Goal: Entertainment & Leisure: Consume media (video, audio)

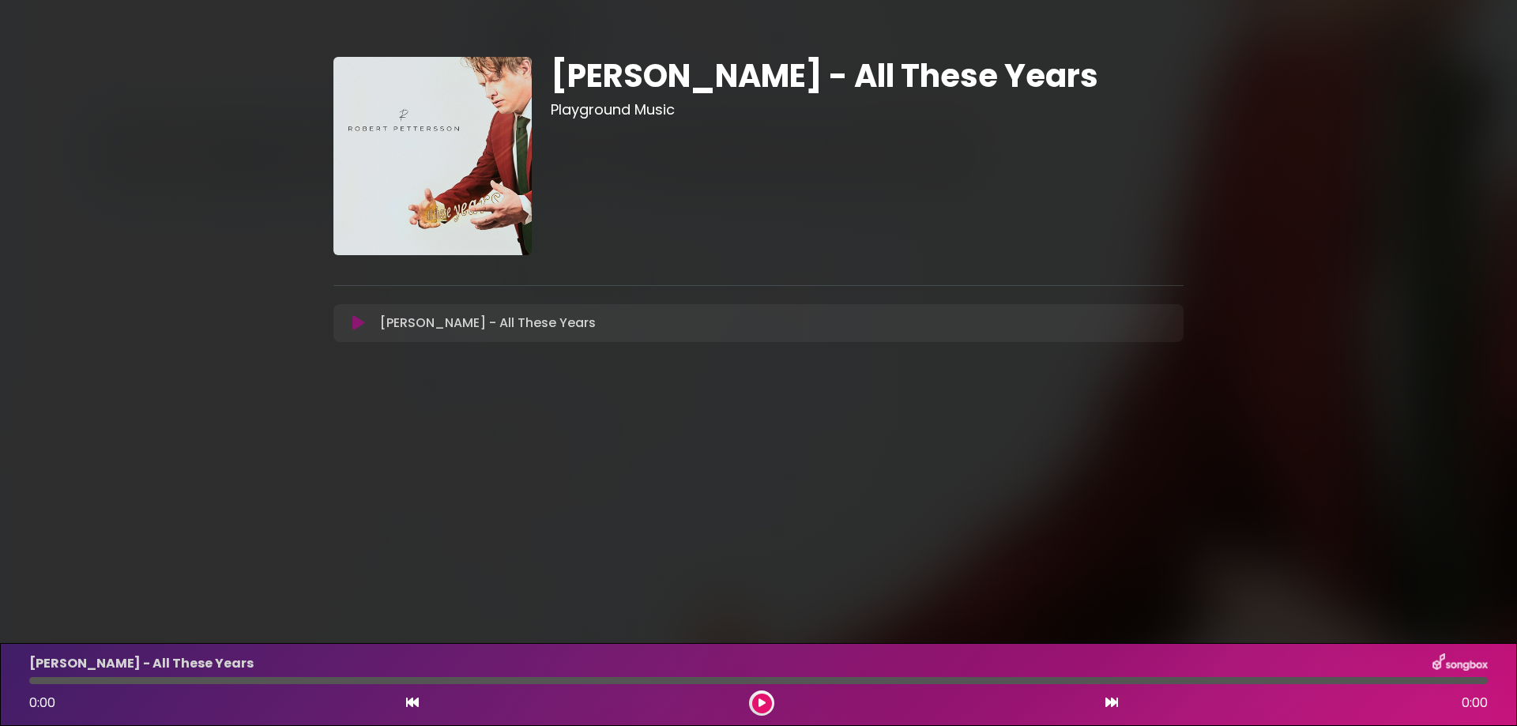
click at [351, 324] on button at bounding box center [358, 323] width 31 height 16
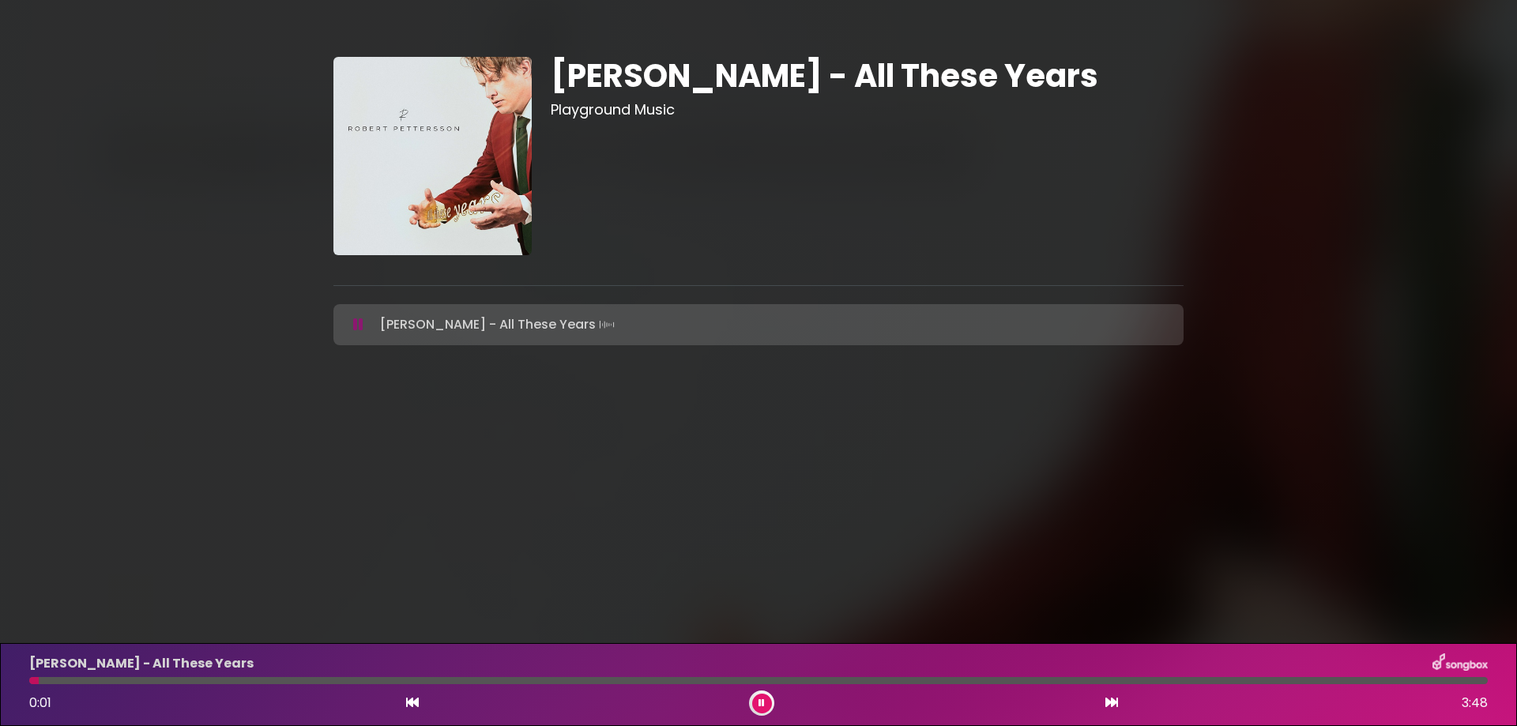
click at [96, 679] on div at bounding box center [758, 680] width 1459 height 7
click at [225, 682] on div at bounding box center [758, 680] width 1459 height 7
click at [348, 682] on div at bounding box center [758, 680] width 1459 height 7
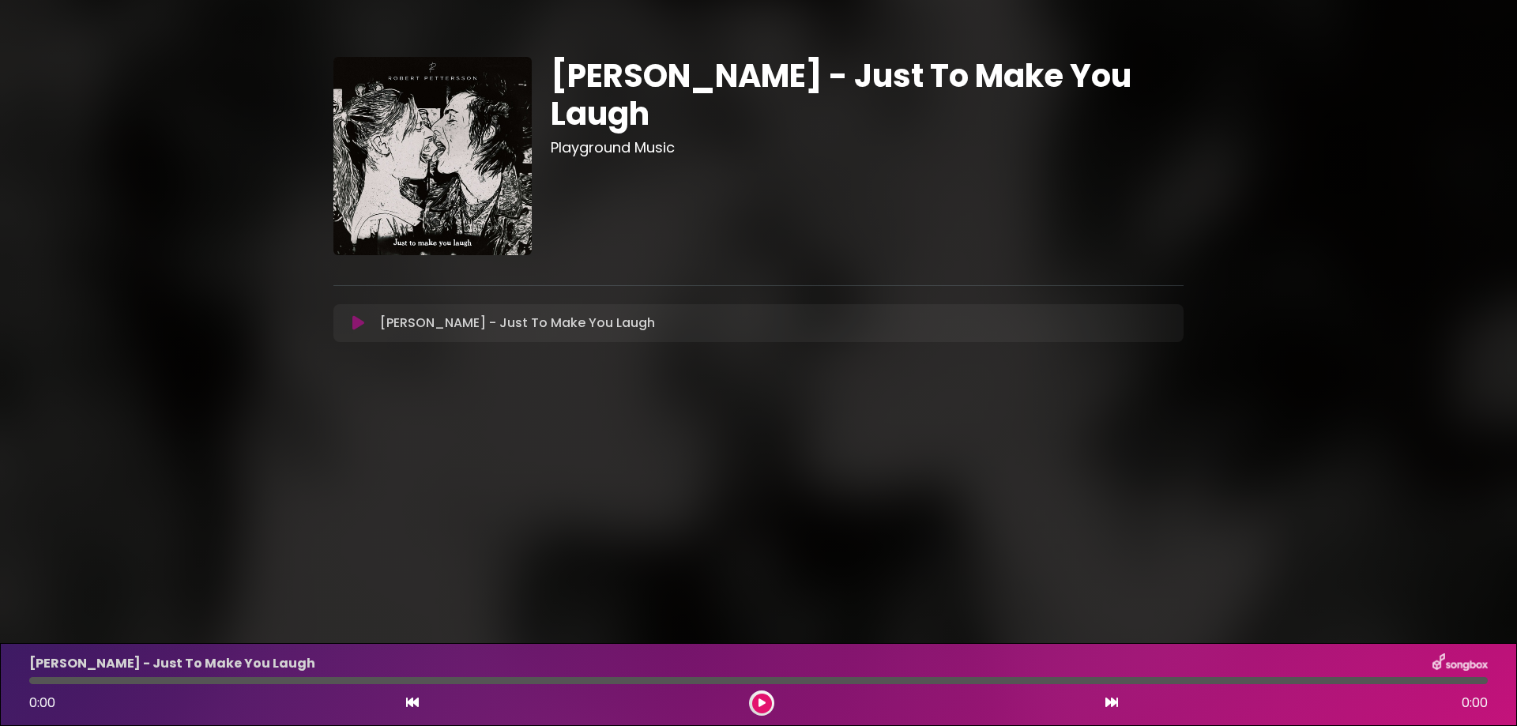
click at [349, 322] on button at bounding box center [358, 323] width 31 height 16
click at [164, 687] on div "Robert Pettersson - Just To Make You Laugh 0:00 0:00" at bounding box center [759, 684] width 1478 height 62
click at [179, 683] on div at bounding box center [758, 680] width 1459 height 7
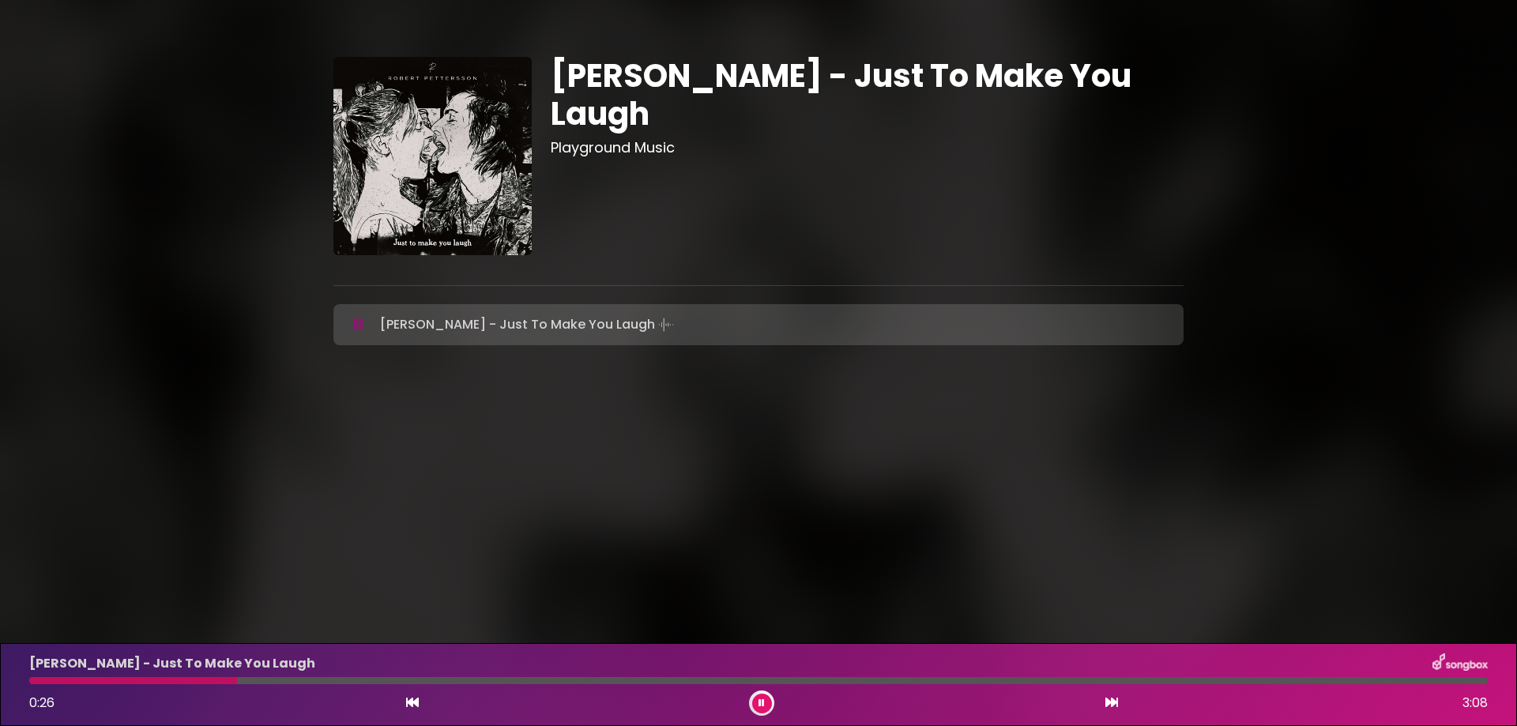
click at [393, 669] on div "Robert Pettersson - Just To Make You Laugh" at bounding box center [759, 663] width 1478 height 21
click at [394, 683] on div at bounding box center [758, 680] width 1459 height 7
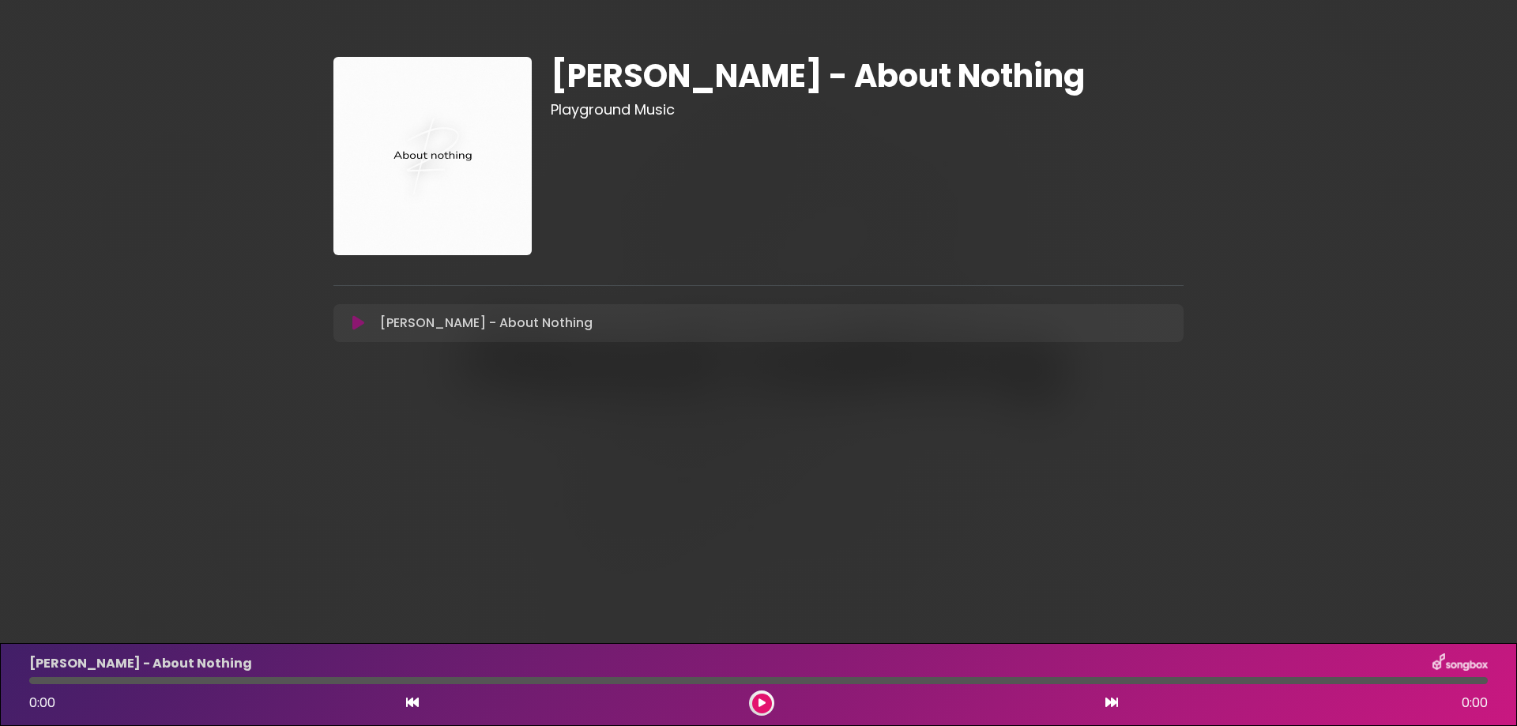
click at [352, 328] on icon at bounding box center [358, 323] width 12 height 16
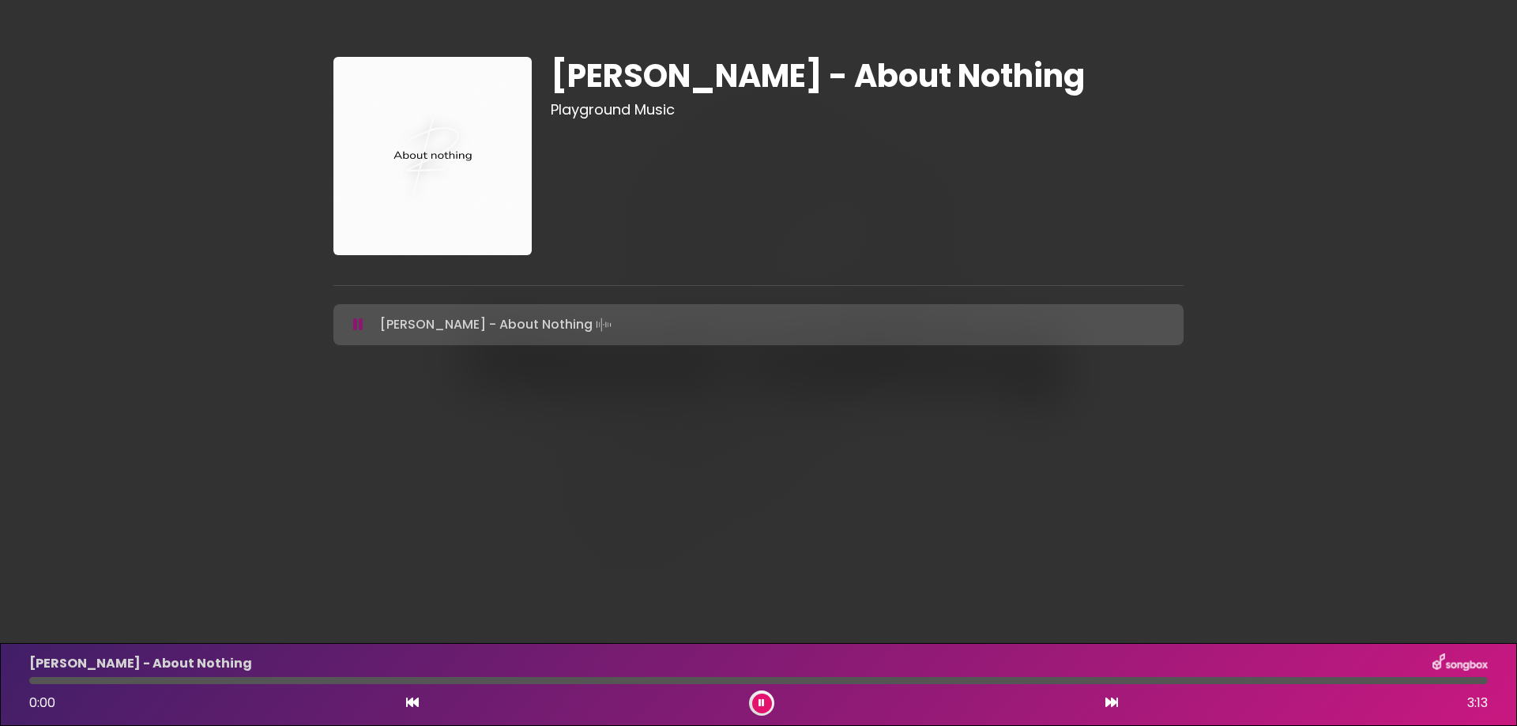
click at [239, 685] on div "Robert Pettersson - About Nothing 0:00 3:13" at bounding box center [759, 684] width 1478 height 62
click at [232, 676] on div "Robert Pettersson - About Nothing 0:00 3:13" at bounding box center [759, 684] width 1478 height 62
click at [178, 682] on div at bounding box center [758, 680] width 1459 height 7
click at [262, 678] on div at bounding box center [758, 680] width 1459 height 7
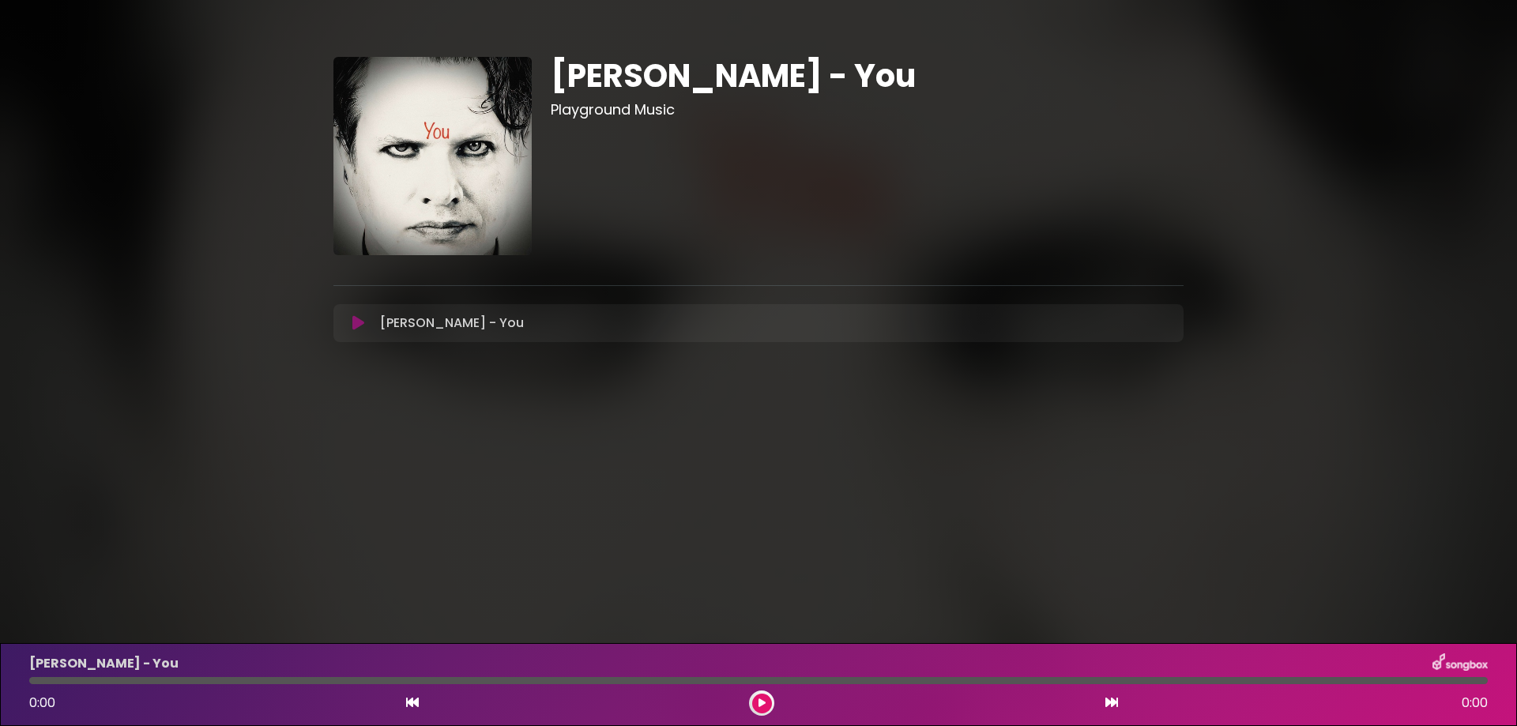
click at [346, 318] on button at bounding box center [358, 323] width 31 height 16
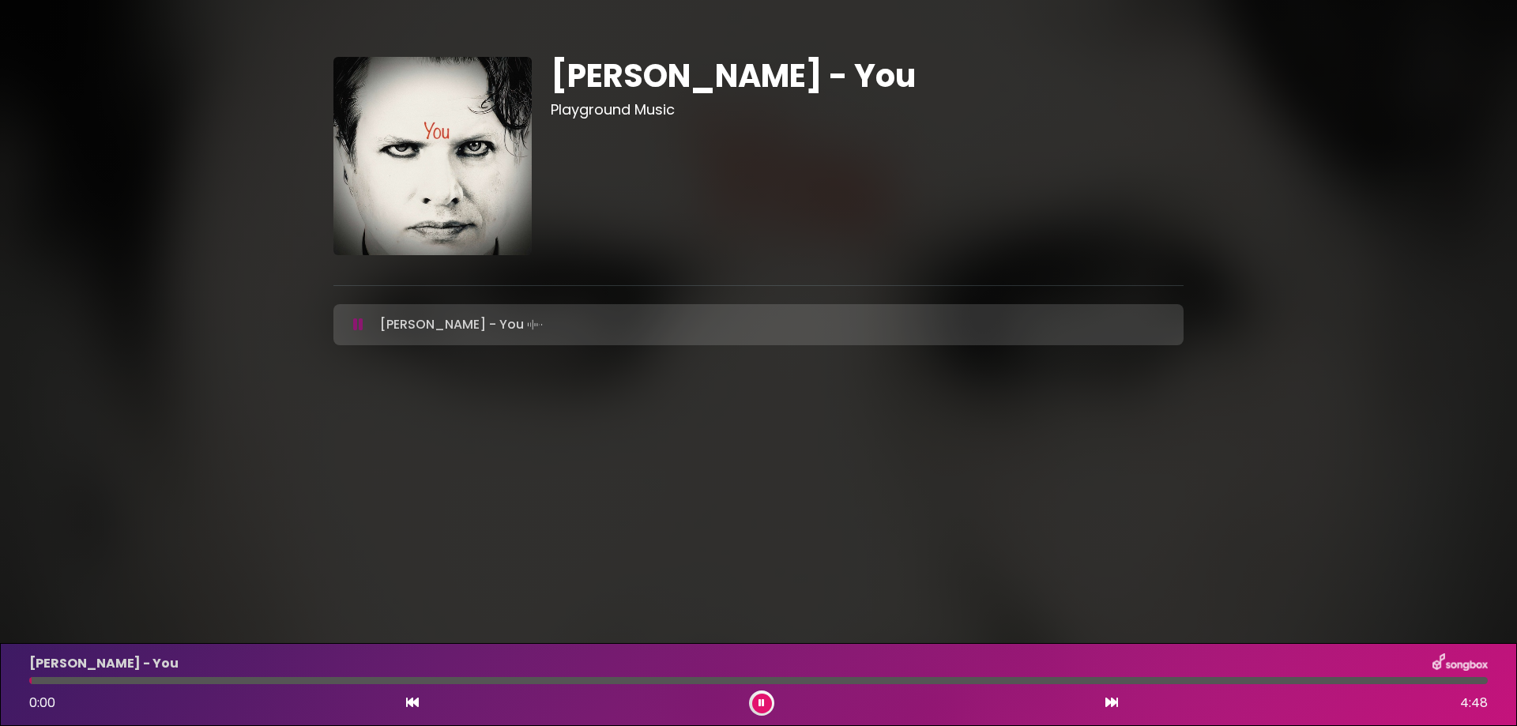
click at [198, 679] on div at bounding box center [758, 680] width 1459 height 7
click at [318, 680] on div at bounding box center [758, 680] width 1459 height 7
click at [506, 676] on div "Robert Pettersson - You 0:58 4:48" at bounding box center [759, 684] width 1478 height 62
click at [508, 683] on div at bounding box center [758, 680] width 1459 height 7
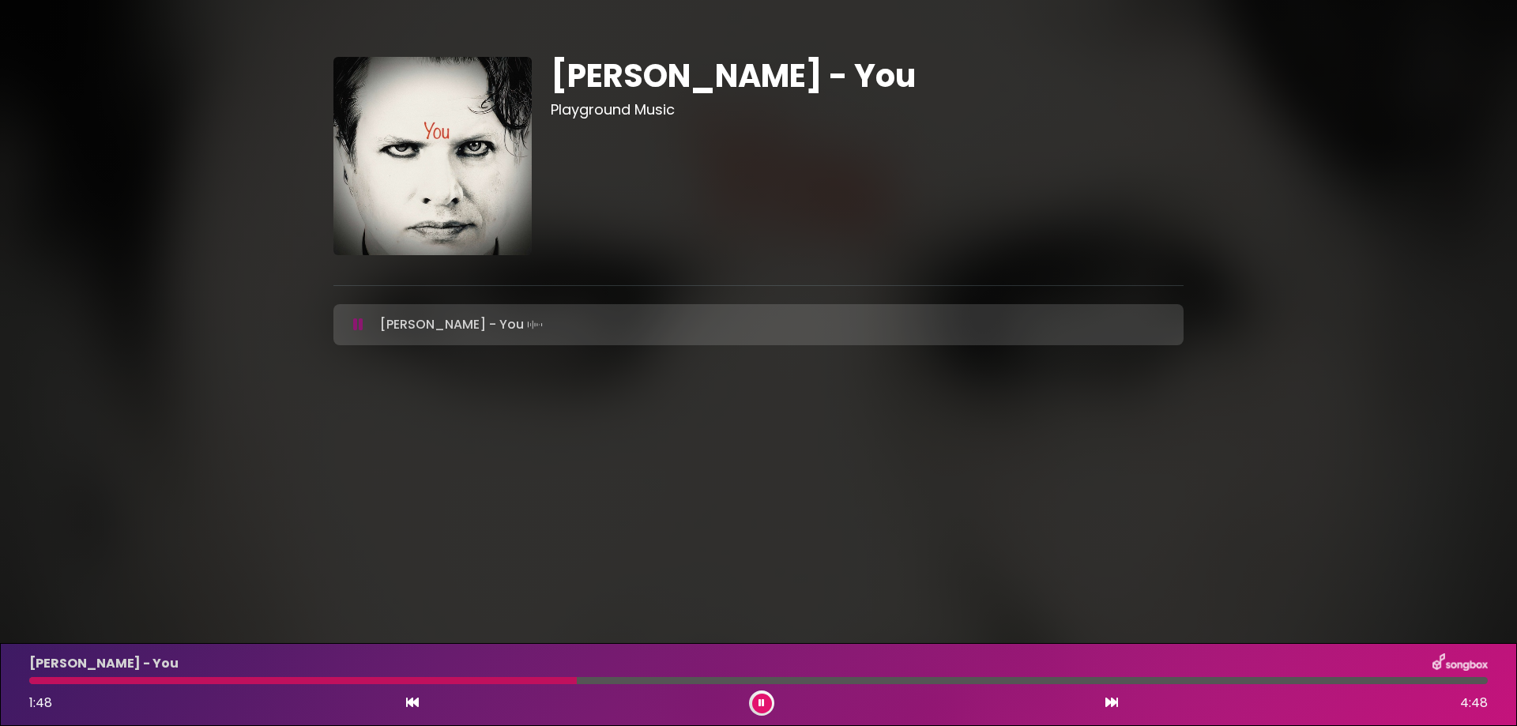
click at [708, 679] on div at bounding box center [758, 680] width 1459 height 7
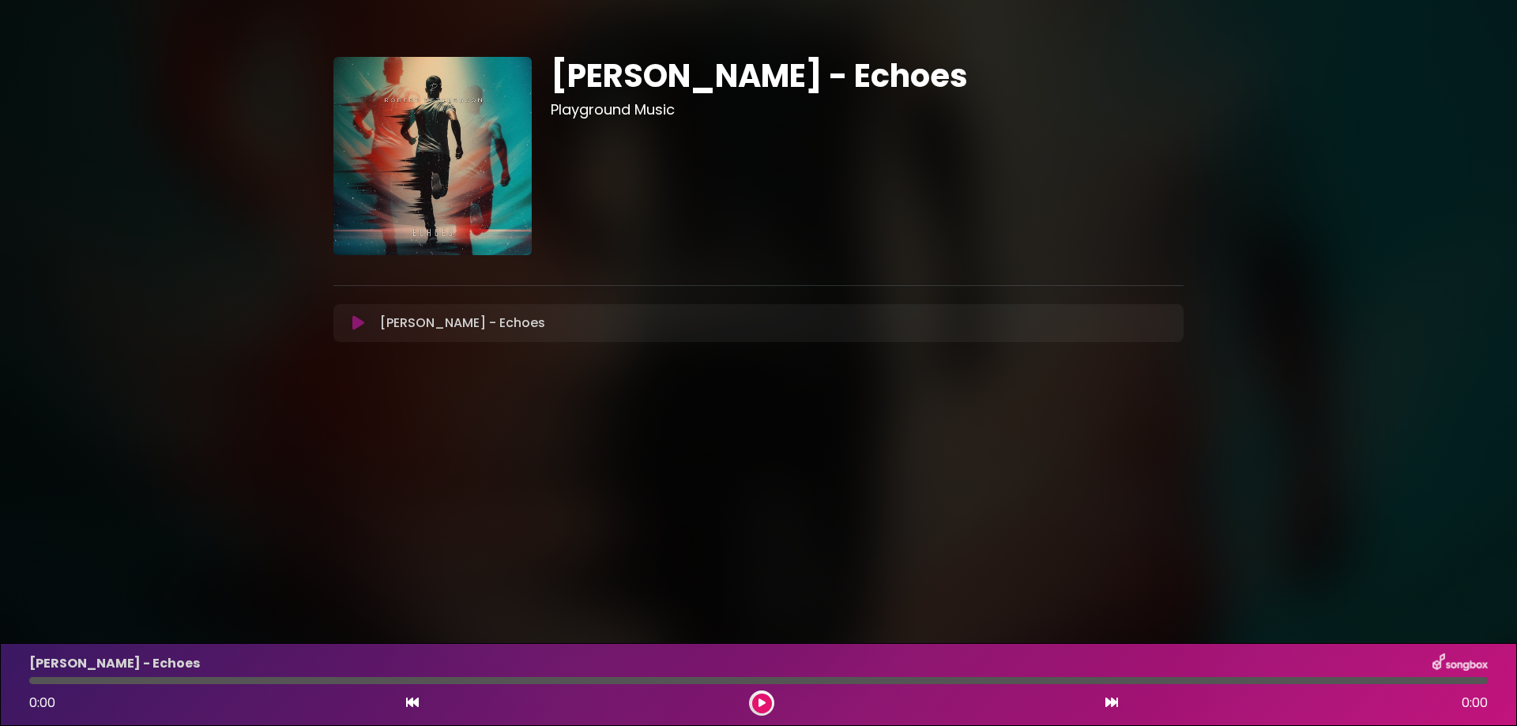
click at [358, 315] on icon at bounding box center [358, 323] width 12 height 16
click at [190, 680] on div at bounding box center [758, 680] width 1459 height 7
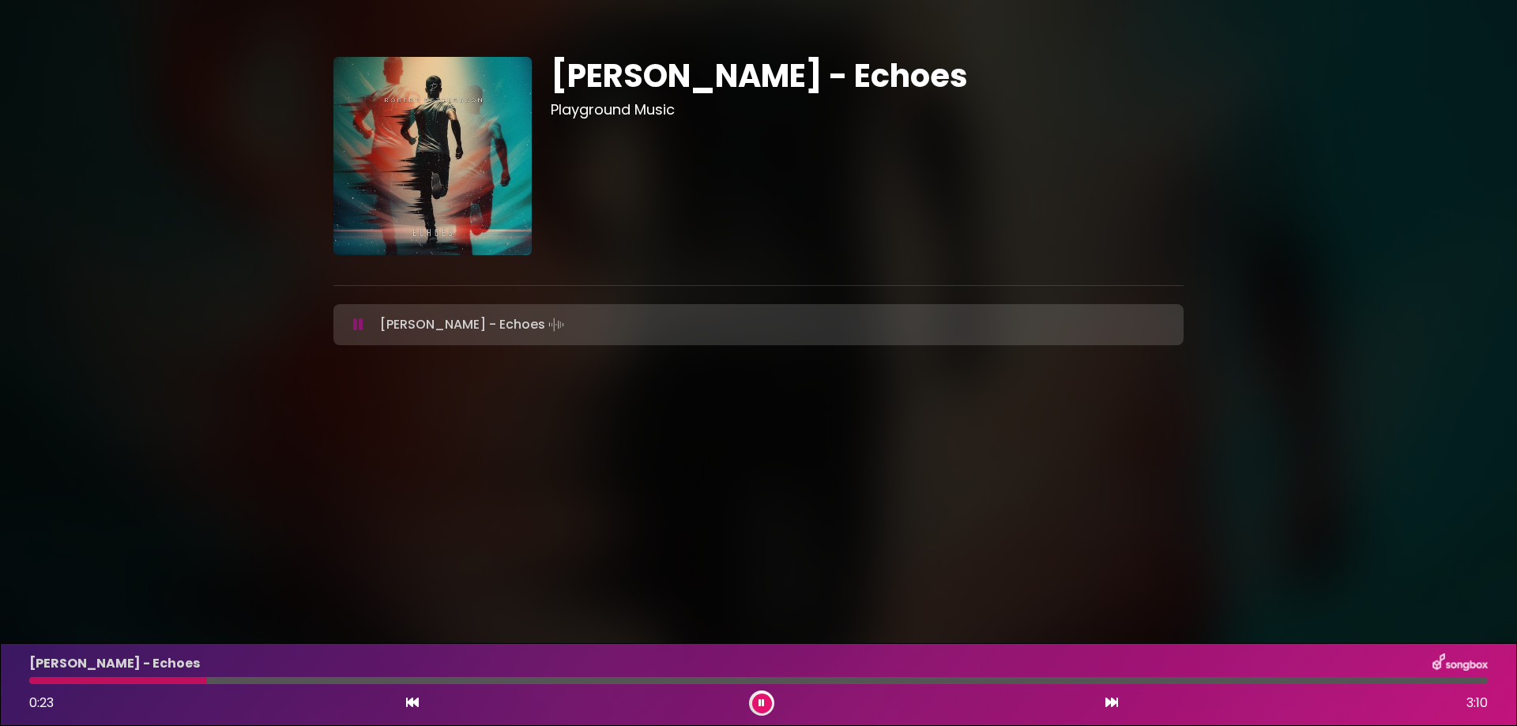
click at [405, 680] on div at bounding box center [758, 680] width 1459 height 7
click at [546, 680] on div at bounding box center [758, 680] width 1459 height 7
